Goal: Information Seeking & Learning: Learn about a topic

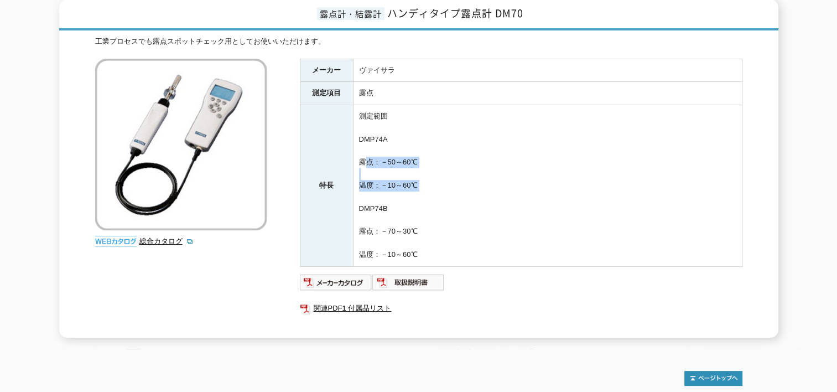
drag, startPoint x: 381, startPoint y: 159, endPoint x: 467, endPoint y: 187, distance: 89.6
click at [467, 187] on td "測定範囲 DMP74A 露点：－50～60℃ 温度：－10～60℃ DMP74B 露点：－70～30℃ 温度：－10～60℃" at bounding box center [547, 185] width 389 height 161
drag, startPoint x: 467, startPoint y: 187, endPoint x: 461, endPoint y: 186, distance: 6.2
click at [473, 187] on td "測定範囲 DMP74A 露点：－50～60℃ 温度：－10～60℃ DMP74B 露点：－70～30℃ 温度：－10～60℃" at bounding box center [547, 185] width 389 height 161
click at [169, 120] on img at bounding box center [181, 145] width 172 height 172
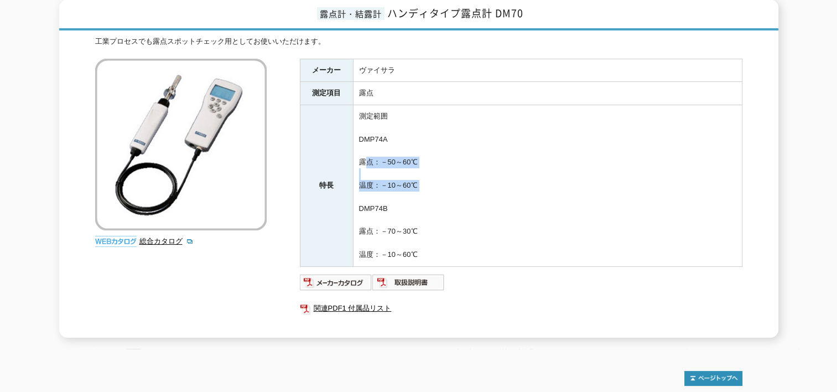
click at [208, 121] on img at bounding box center [181, 145] width 172 height 172
click at [154, 237] on link "総合カタログ" at bounding box center [166, 241] width 54 height 8
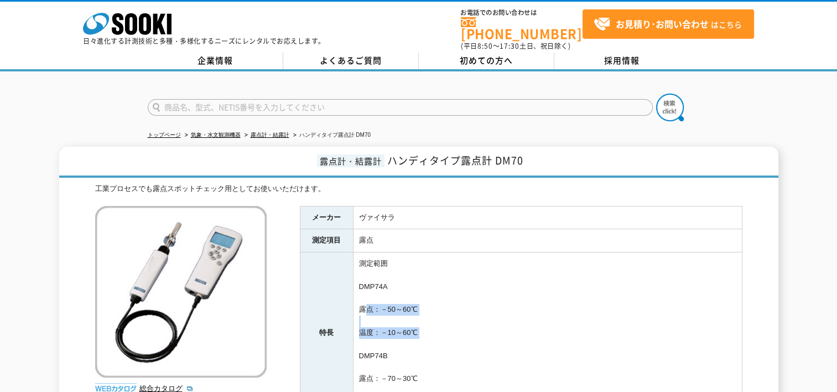
scroll to position [74, 0]
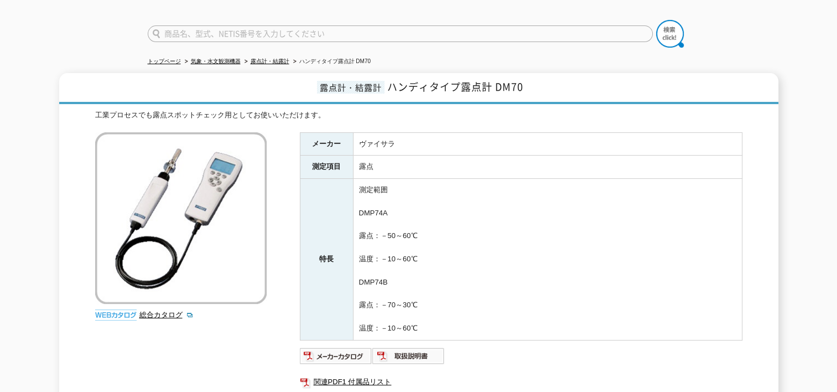
click at [392, 221] on td "測定範囲 DMP74A 露点：－50～60℃ 温度：－10～60℃ DMP74B 露点：－70～30℃ 温度：－10～60℃" at bounding box center [547, 259] width 389 height 161
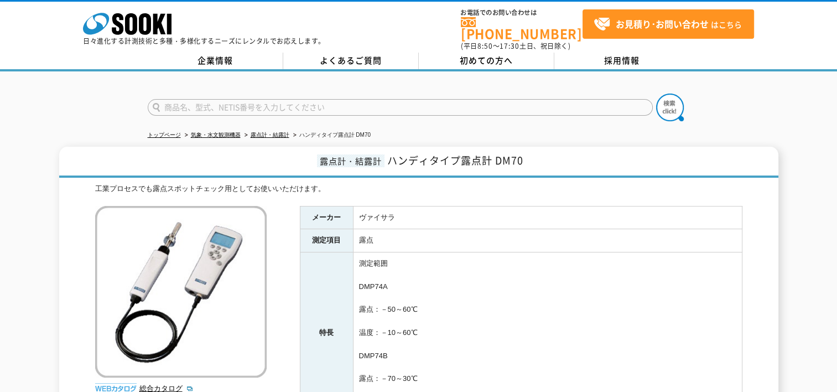
click at [176, 244] on img at bounding box center [181, 292] width 172 height 172
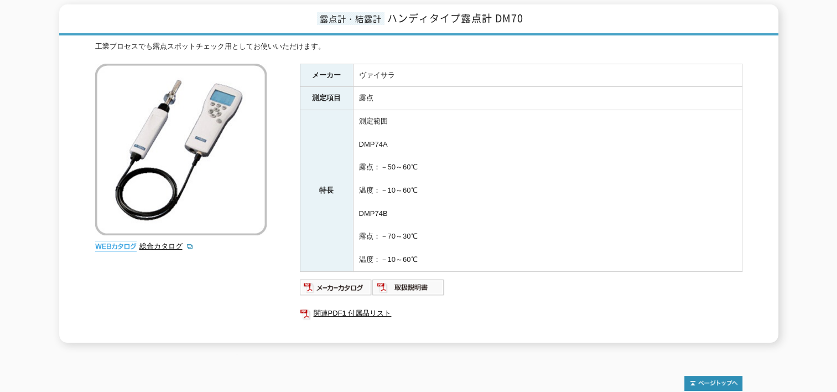
scroll to position [147, 0]
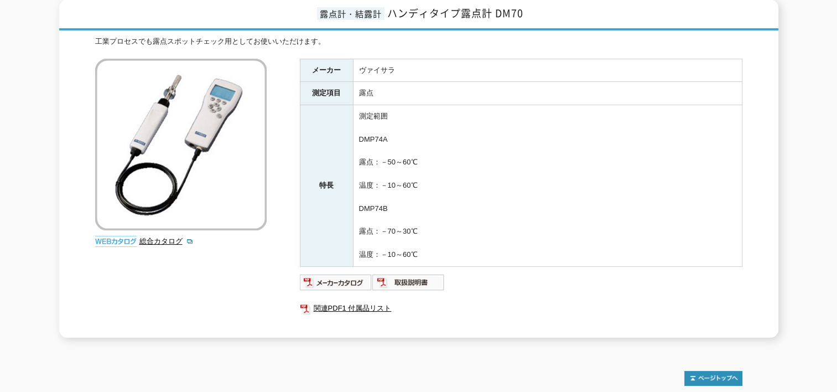
drag, startPoint x: 375, startPoint y: 157, endPoint x: 524, endPoint y: 228, distance: 165.2
click at [524, 228] on td "測定範囲 DMP74A 露点：－50～60℃ 温度：－10～60℃ DMP74B 露点：－70～30℃ 温度：－10～60℃" at bounding box center [547, 185] width 389 height 161
click at [529, 228] on td "測定範囲 DMP74A 露点：－50～60℃ 温度：－10～60℃ DMP74B 露点：－70～30℃ 温度：－10～60℃" at bounding box center [547, 185] width 389 height 161
click at [432, 229] on td "測定範囲 DMP74A 露点：－50～60℃ 温度：－10～60℃ DMP74B 露点：－70～30℃ 温度：－10～60℃" at bounding box center [547, 185] width 389 height 161
drag, startPoint x: 424, startPoint y: 225, endPoint x: 466, endPoint y: 239, distance: 43.9
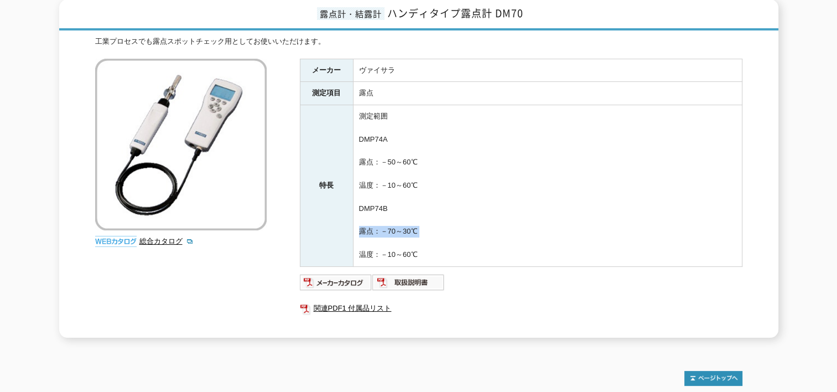
click at [465, 238] on td "測定範囲 DMP74A 露点：－50～60℃ 温度：－10～60℃ DMP74B 露点：－70～30℃ 温度：－10～60℃" at bounding box center [547, 185] width 389 height 161
click at [479, 246] on td "測定範囲 DMP74A 露点：－50～60℃ 温度：－10～60℃ DMP74B 露点：－70～30℃ 温度：－10～60℃" at bounding box center [547, 185] width 389 height 161
click at [343, 274] on img at bounding box center [336, 282] width 73 height 18
click at [407, 273] on img at bounding box center [409, 282] width 73 height 18
